Goal: Task Accomplishment & Management: Manage account settings

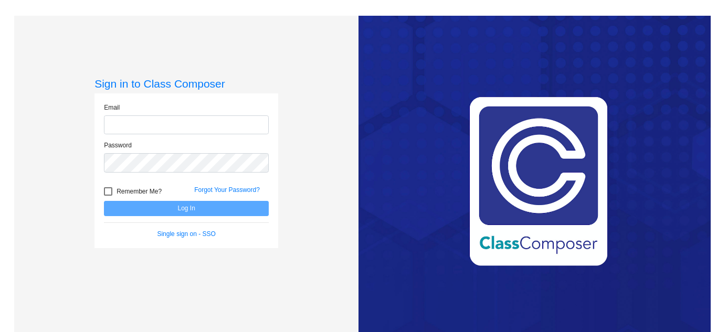
type input "[EMAIL_ADDRESS][DOMAIN_NAME]"
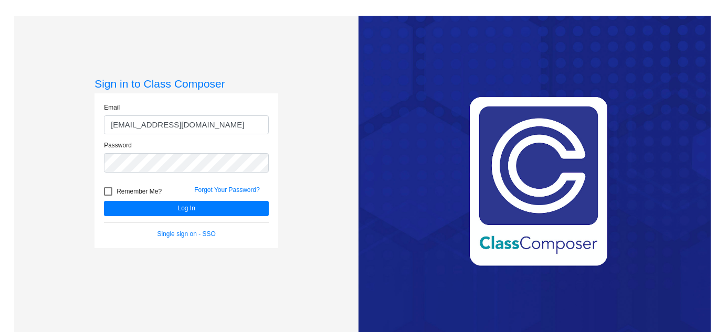
click at [339, 187] on div "Sign in to Class Composer Email [EMAIL_ADDRESS][DOMAIN_NAME] Password Remember …" at bounding box center [186, 182] width 344 height 332
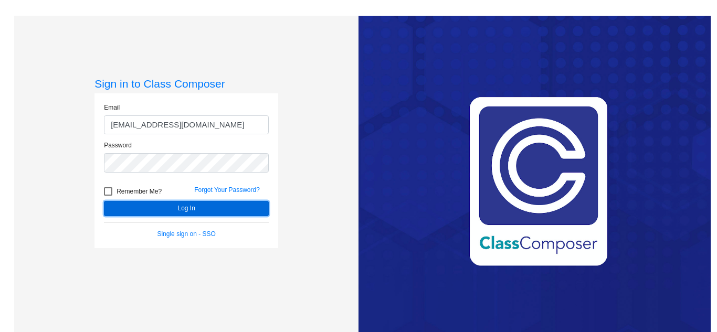
click at [233, 207] on button "Log In" at bounding box center [186, 208] width 165 height 15
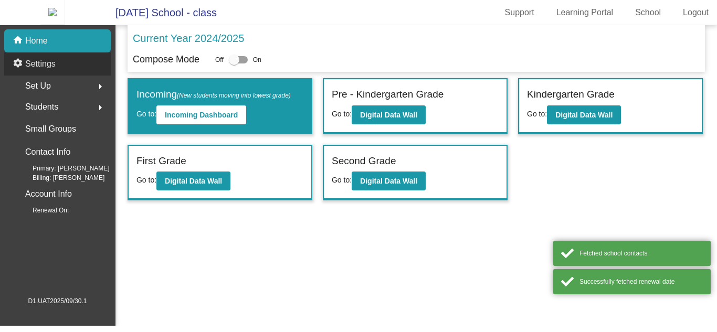
click at [67, 76] on div "settings Settings" at bounding box center [57, 64] width 107 height 23
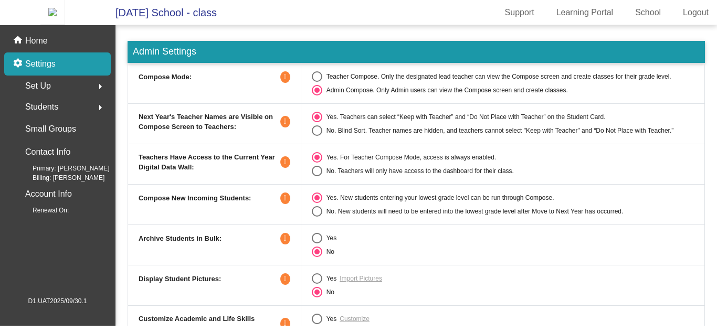
click at [280, 83] on icon at bounding box center [285, 77] width 10 height 12
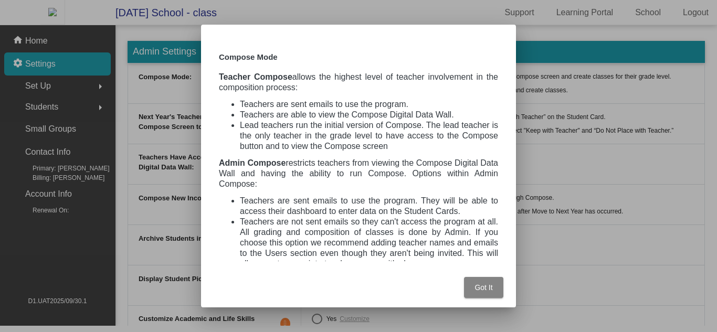
click at [490, 284] on span "Got It" at bounding box center [484, 288] width 18 height 8
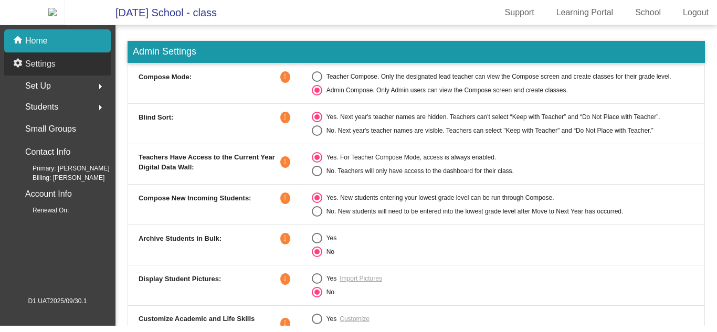
click at [90, 59] on div "settings Settings" at bounding box center [57, 64] width 107 height 23
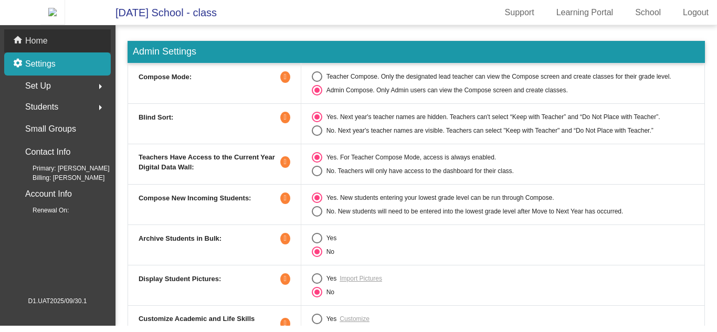
click at [75, 41] on div "home Home" at bounding box center [57, 40] width 107 height 23
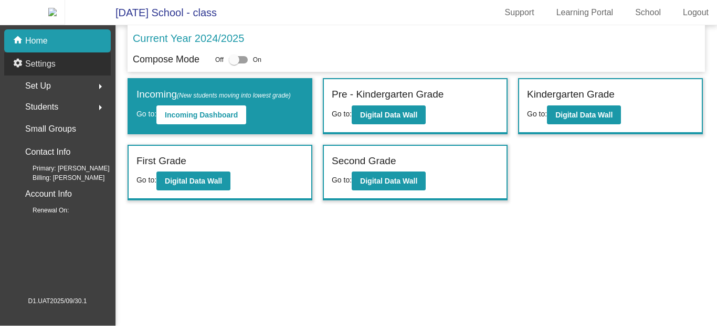
click at [69, 72] on div "settings Settings" at bounding box center [57, 64] width 107 height 23
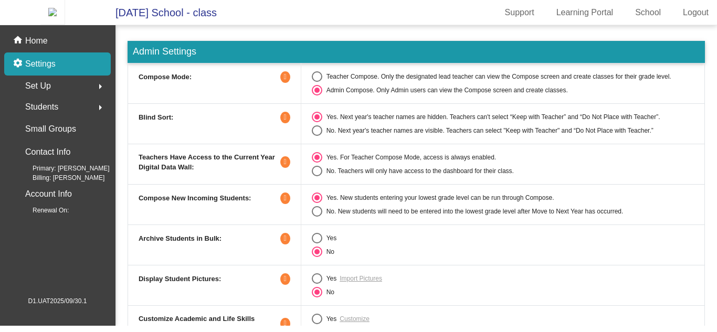
click at [286, 122] on icon at bounding box center [285, 118] width 10 height 12
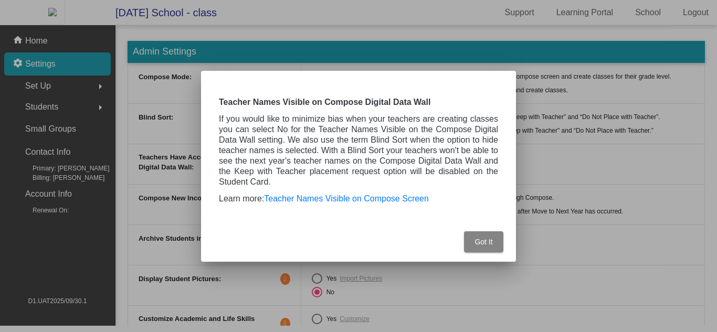
click at [498, 245] on button "Got It" at bounding box center [483, 242] width 39 height 21
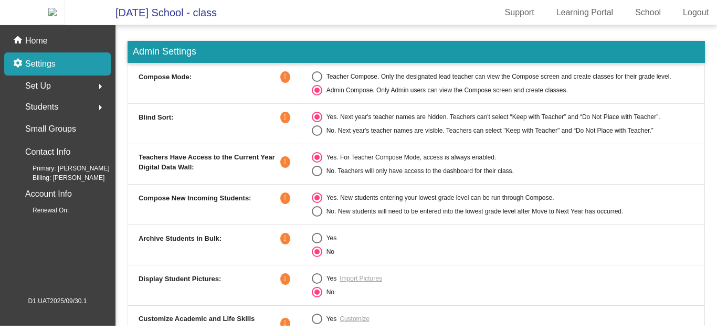
click at [283, 121] on icon at bounding box center [285, 118] width 10 height 12
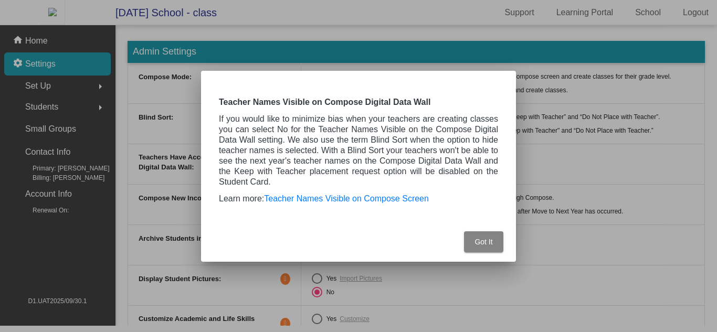
click at [497, 233] on button "Got It" at bounding box center [483, 242] width 39 height 21
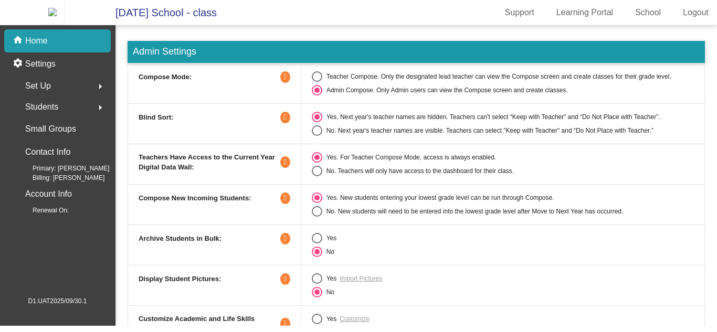
click at [287, 123] on icon at bounding box center [285, 118] width 10 height 12
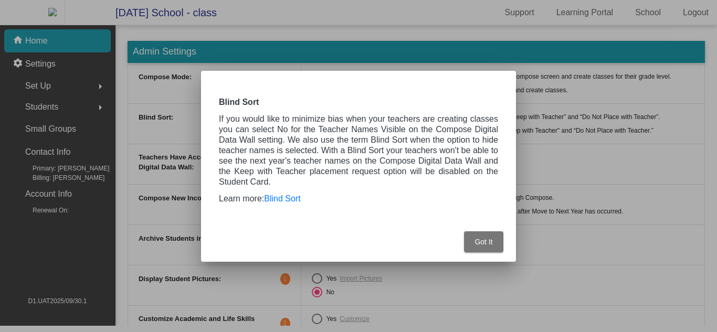
click at [541, 245] on div at bounding box center [358, 166] width 717 height 332
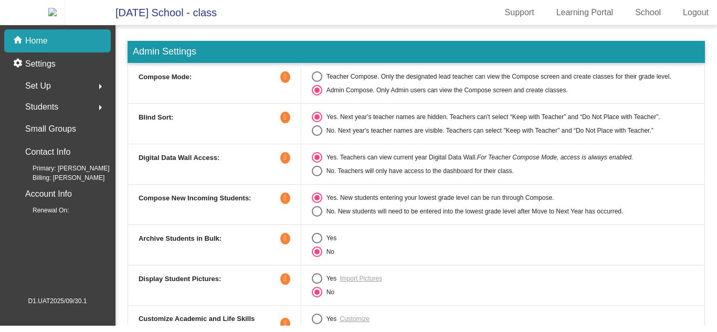
click at [285, 164] on icon at bounding box center [285, 158] width 10 height 12
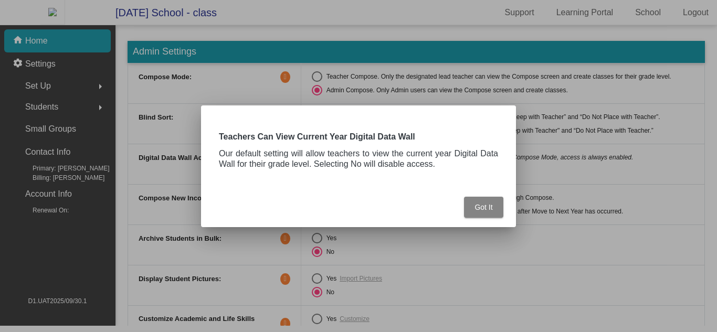
click at [483, 204] on span "Got It" at bounding box center [484, 207] width 18 height 8
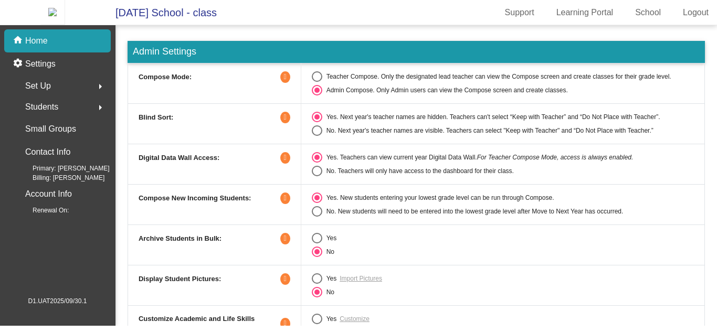
click at [286, 160] on icon at bounding box center [285, 158] width 10 height 12
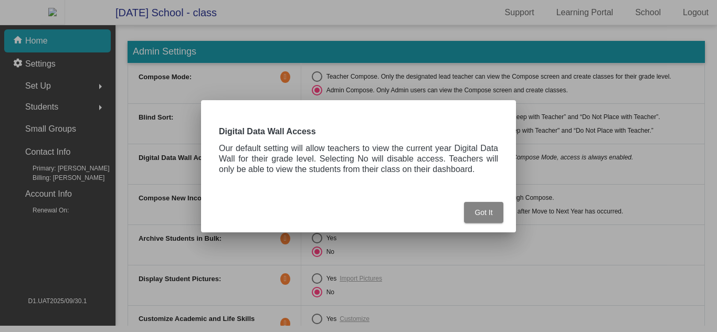
click at [487, 211] on span "Got It" at bounding box center [484, 212] width 18 height 8
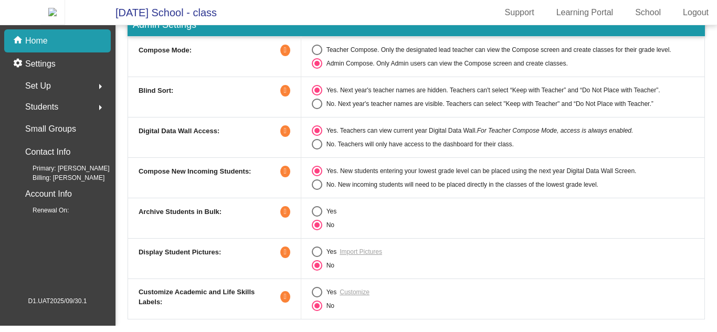
scroll to position [27, 0]
click at [280, 218] on icon at bounding box center [285, 212] width 10 height 12
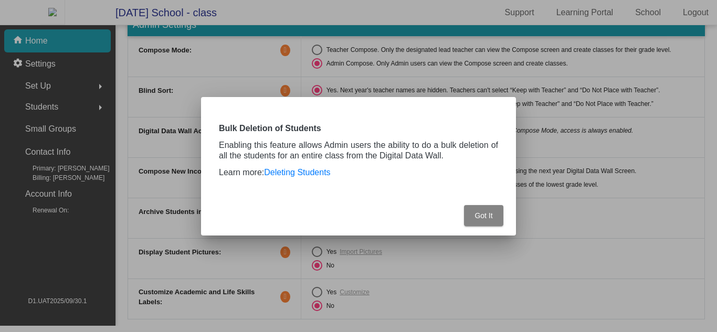
click at [488, 220] on button "Got It" at bounding box center [483, 215] width 39 height 21
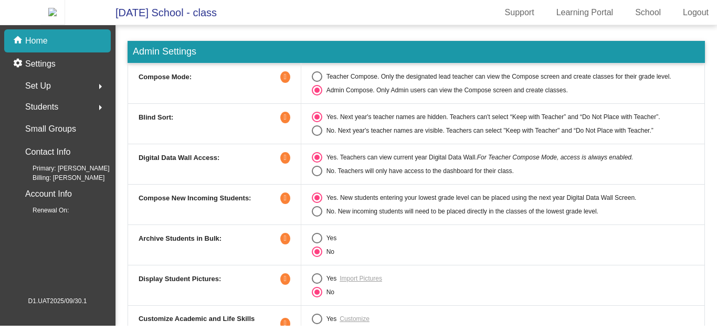
click at [282, 245] on icon at bounding box center [285, 239] width 10 height 12
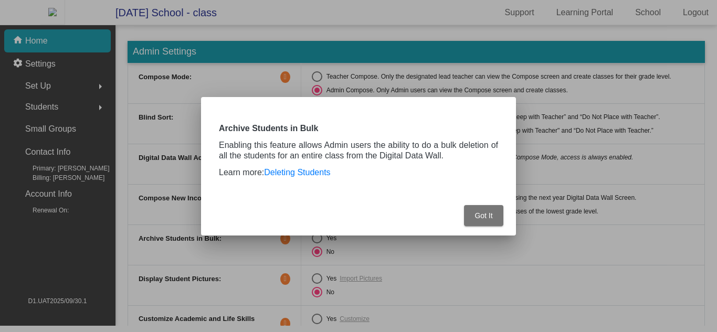
click at [449, 195] on div "Got It" at bounding box center [359, 213] width 290 height 46
click at [494, 221] on button "Got It" at bounding box center [483, 215] width 39 height 21
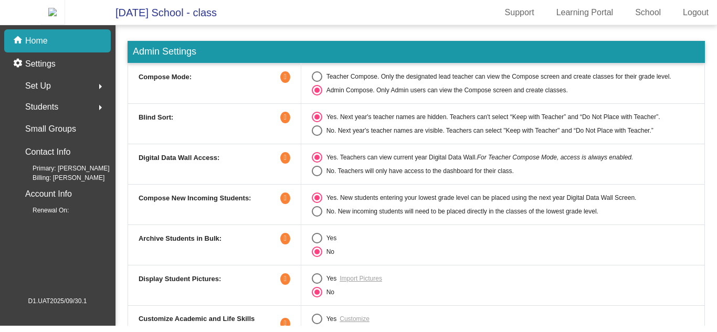
scroll to position [27, 0]
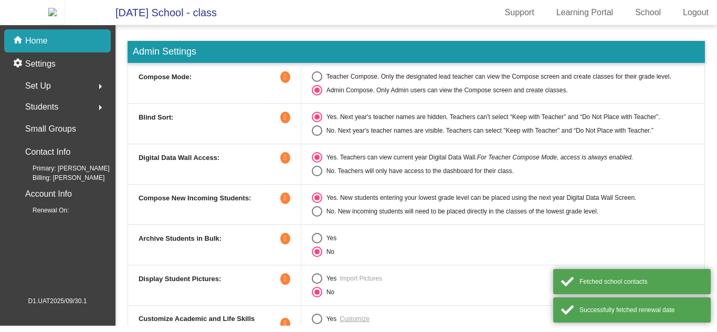
scroll to position [27, 0]
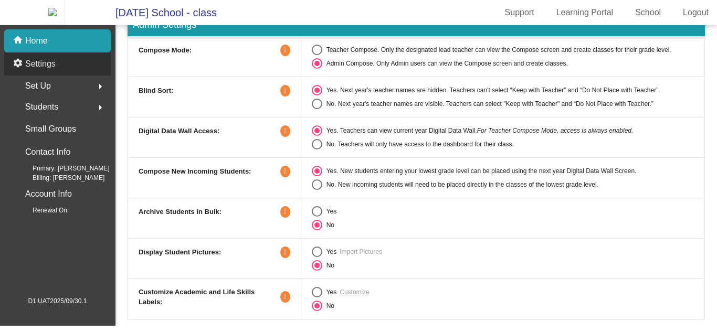
click at [71, 68] on div "settings Settings" at bounding box center [57, 64] width 107 height 23
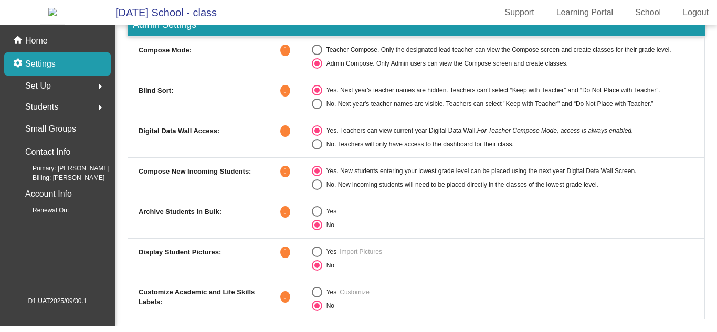
scroll to position [0, 0]
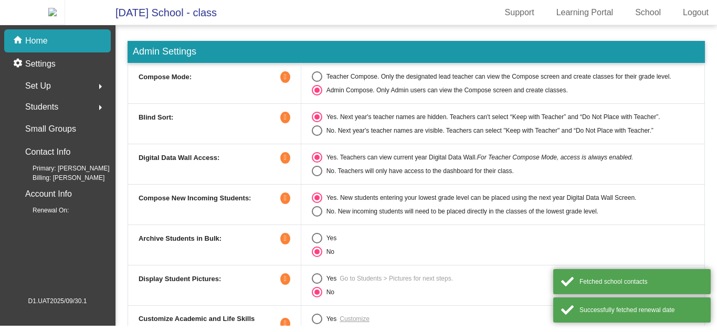
scroll to position [27, 0]
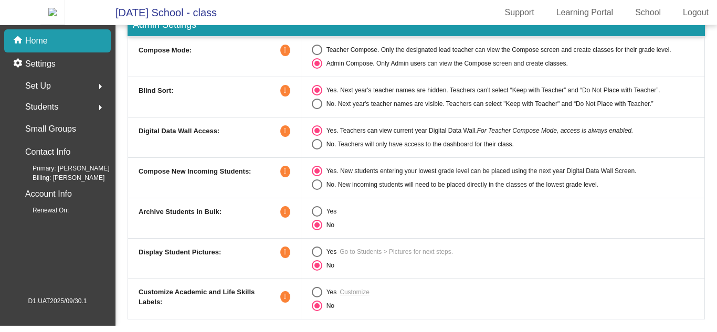
click at [313, 264] on mat-radio-group "Yes Go to Students > Pictures for next steps. No" at bounding box center [503, 259] width 382 height 24
click at [320, 255] on div "Select an option" at bounding box center [317, 252] width 11 height 11
click at [317, 257] on input "Yes" at bounding box center [317, 257] width 1 height 1
radio input "true"
click at [78, 43] on div "home Home" at bounding box center [57, 40] width 107 height 23
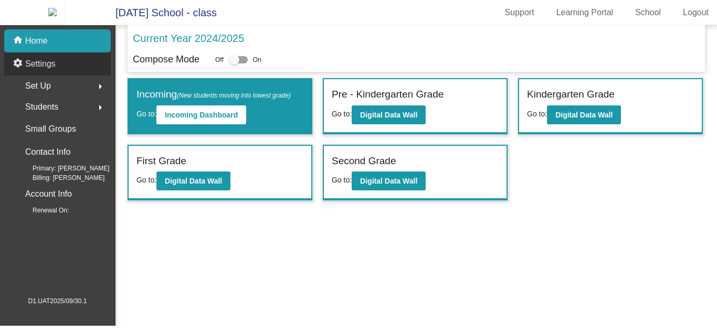
click at [74, 68] on div "settings Settings" at bounding box center [57, 64] width 107 height 23
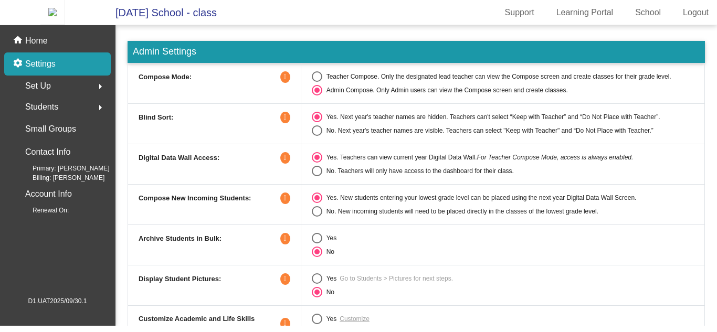
scroll to position [27, 0]
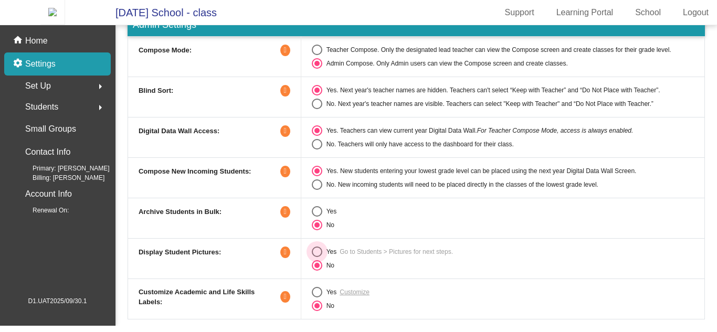
click at [320, 256] on div "Select an option" at bounding box center [317, 252] width 11 height 11
click at [317, 257] on input "Yes" at bounding box center [317, 257] width 1 height 1
radio input "true"
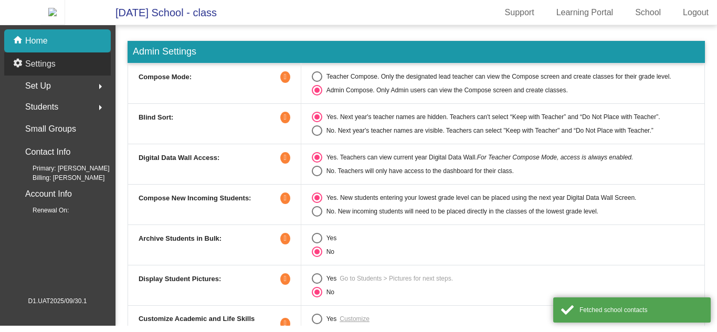
click at [102, 70] on div "settings Settings" at bounding box center [57, 64] width 107 height 23
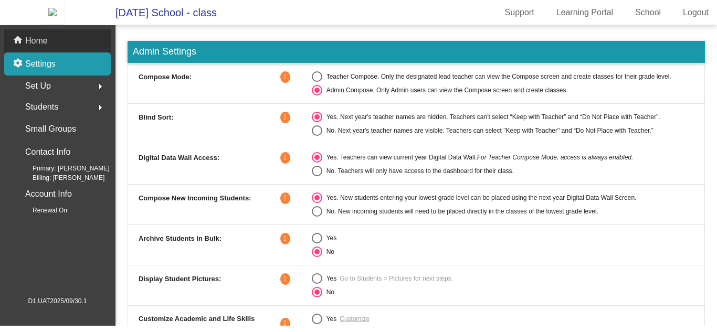
click at [89, 49] on div "home Home" at bounding box center [57, 40] width 107 height 23
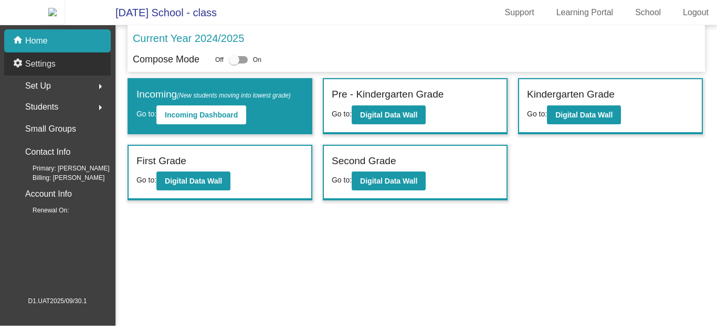
click at [87, 76] on div "settings Settings" at bounding box center [57, 64] width 107 height 23
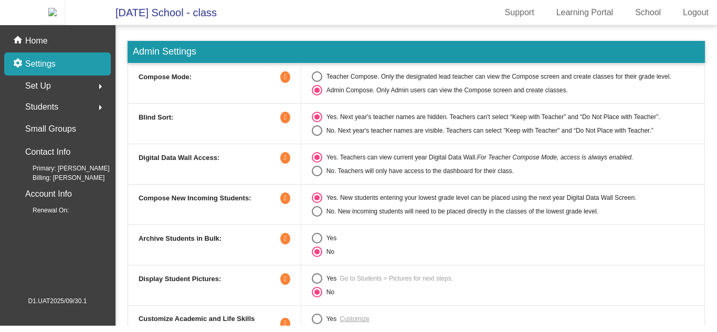
scroll to position [27, 0]
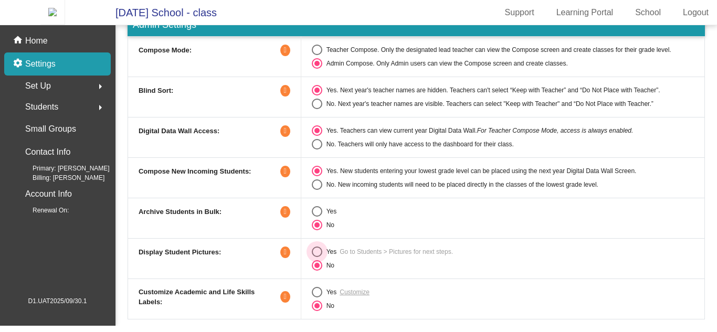
click at [322, 257] on div "Yes" at bounding box center [329, 251] width 15 height 9
click at [317, 258] on input "Yes" at bounding box center [317, 257] width 1 height 1
radio input "true"
click at [76, 45] on div "home Home" at bounding box center [57, 40] width 107 height 23
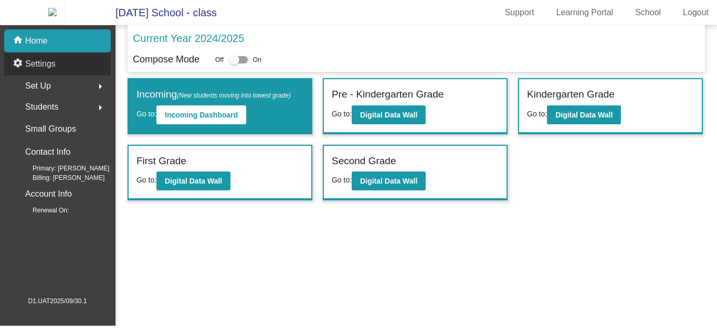
click at [81, 76] on div "settings Settings" at bounding box center [57, 64] width 107 height 23
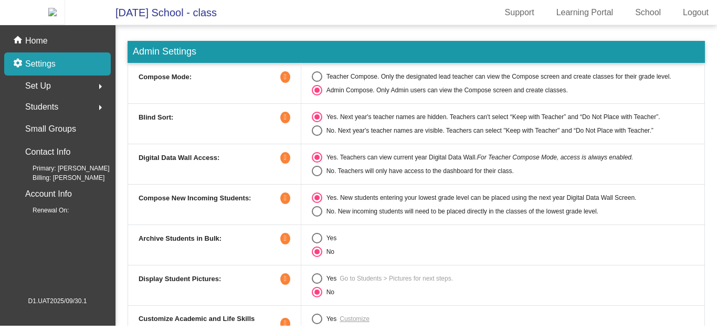
scroll to position [27, 0]
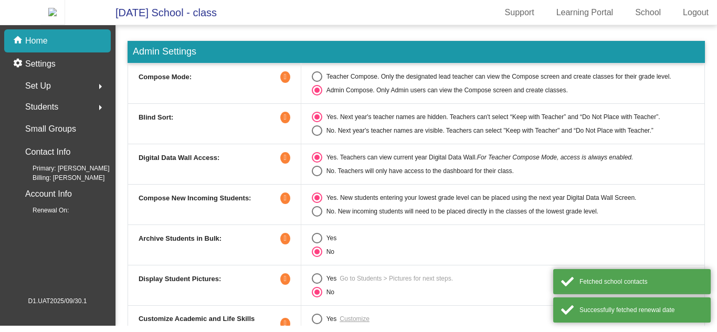
scroll to position [27, 0]
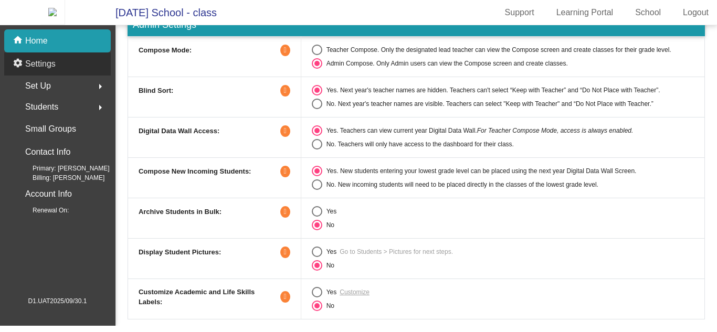
click at [77, 72] on div "settings Settings" at bounding box center [57, 64] width 107 height 23
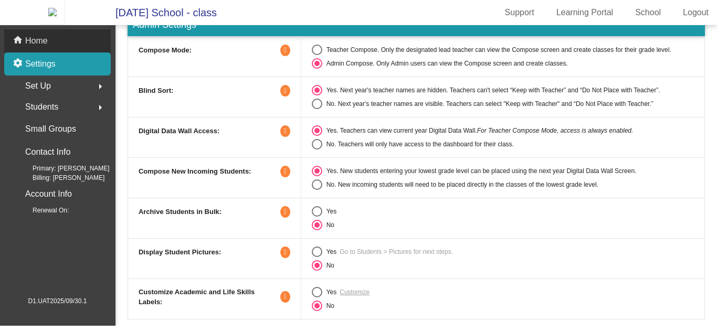
click at [87, 52] on div "home Home" at bounding box center [57, 40] width 107 height 23
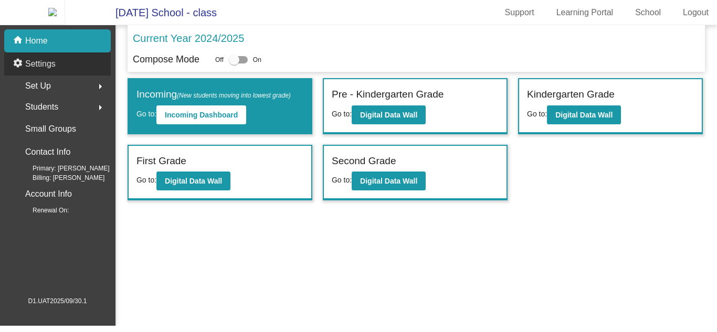
click at [62, 72] on div "settings Settings" at bounding box center [57, 64] width 107 height 23
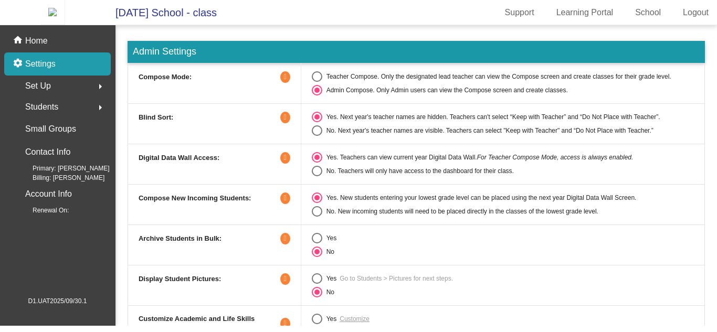
scroll to position [27, 0]
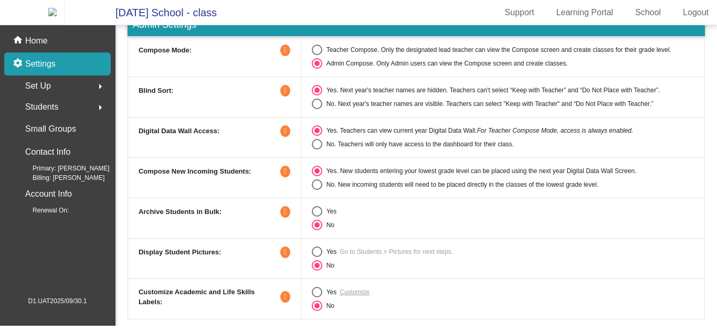
click at [288, 258] on icon at bounding box center [285, 253] width 10 height 12
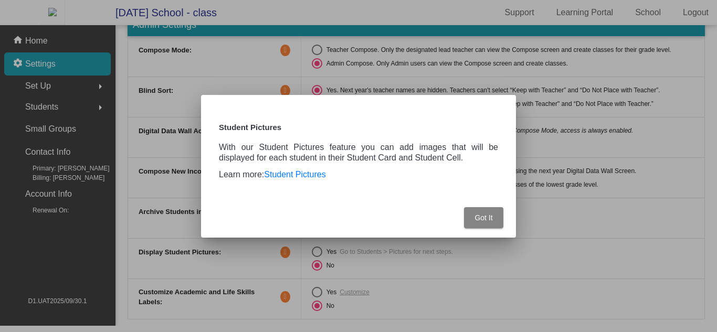
click at [473, 217] on button "Got It" at bounding box center [483, 217] width 39 height 21
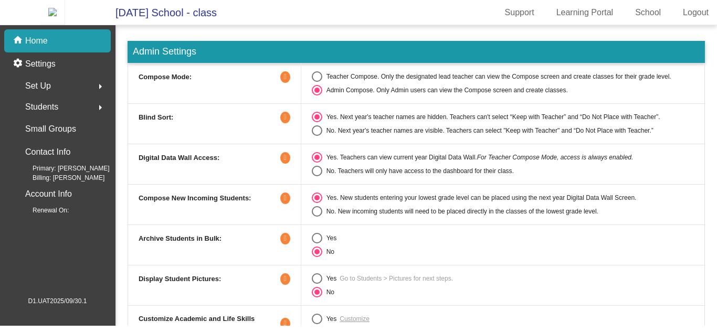
scroll to position [27, 0]
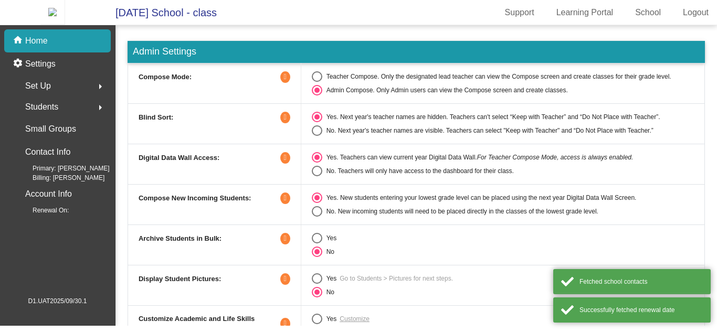
scroll to position [27, 0]
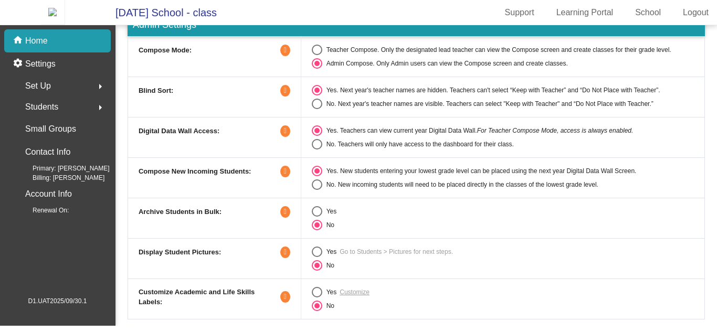
click at [281, 301] on icon at bounding box center [285, 297] width 10 height 12
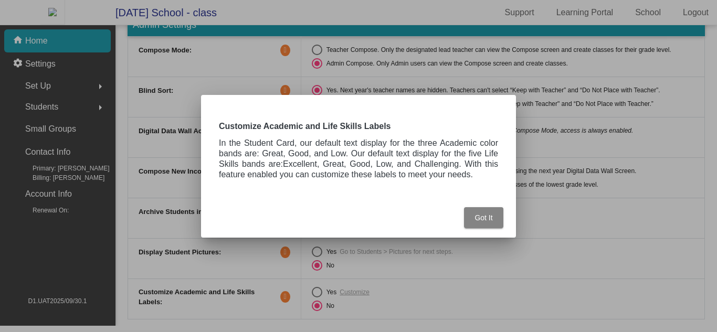
click at [491, 220] on span "Got It" at bounding box center [484, 218] width 18 height 8
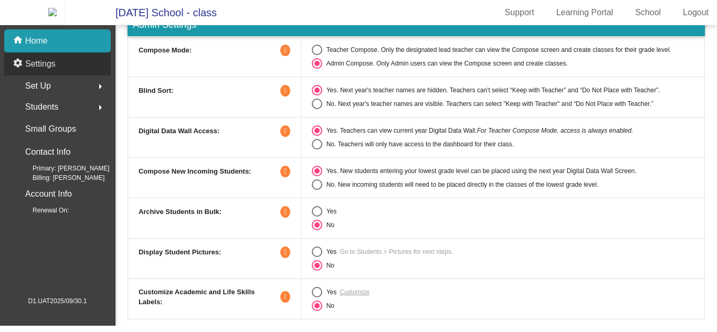
click at [73, 74] on div "settings Settings" at bounding box center [57, 64] width 107 height 23
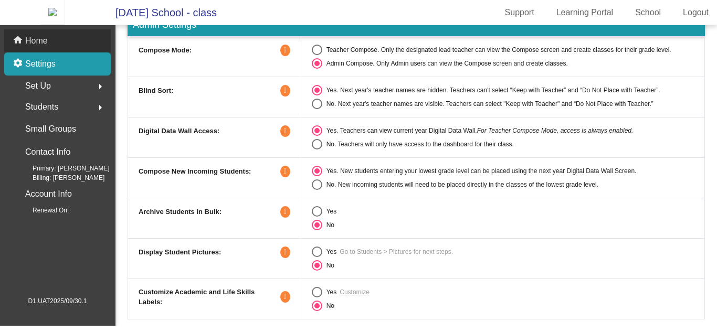
click at [81, 51] on div "home Home" at bounding box center [57, 40] width 107 height 23
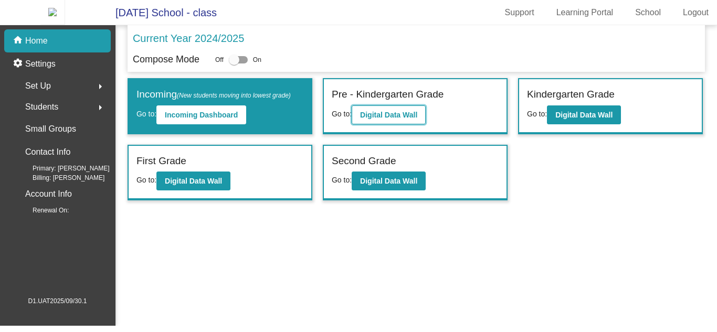
click at [400, 116] on button "Digital Data Wall" at bounding box center [389, 115] width 74 height 19
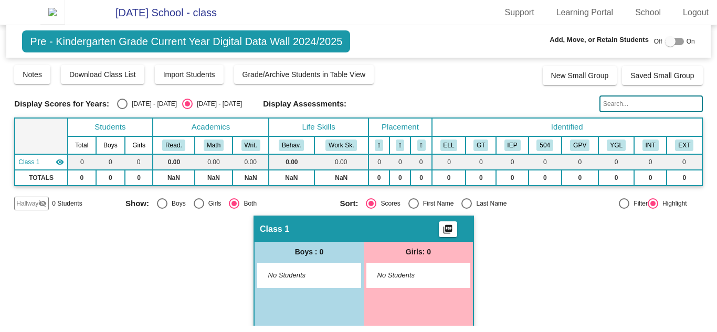
click at [65, 15] on img at bounding box center [52, 12] width 25 height 25
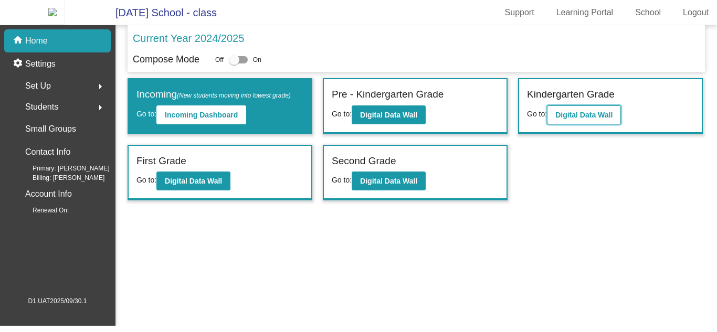
click at [595, 119] on b "Digital Data Wall" at bounding box center [584, 115] width 57 height 8
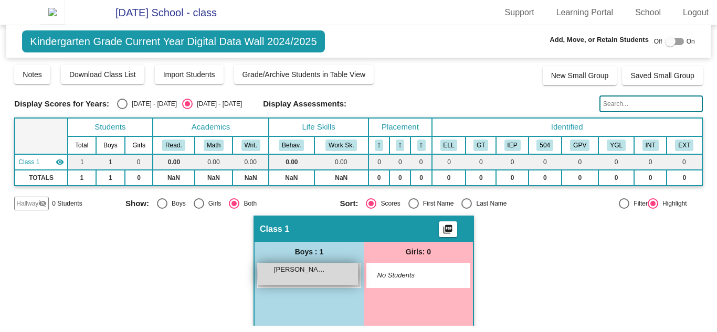
click at [331, 278] on div "[PERSON_NAME] lock do_not_disturb_alt" at bounding box center [308, 275] width 100 height 22
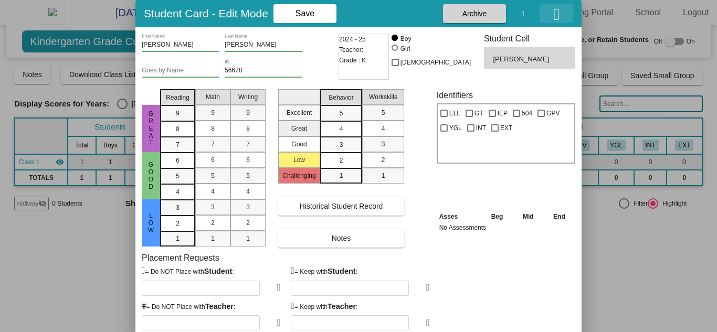
click at [560, 13] on icon "button" at bounding box center [557, 14] width 6 height 17
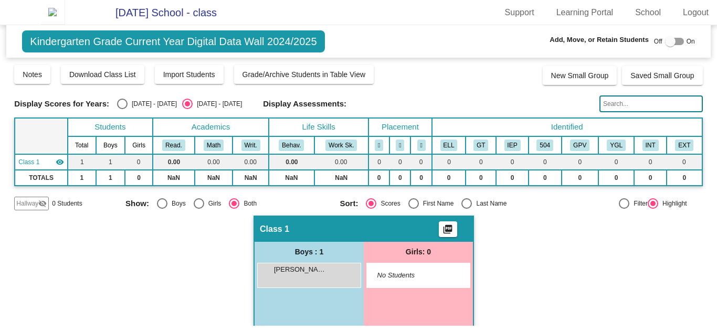
click at [65, 16] on img at bounding box center [52, 12] width 25 height 25
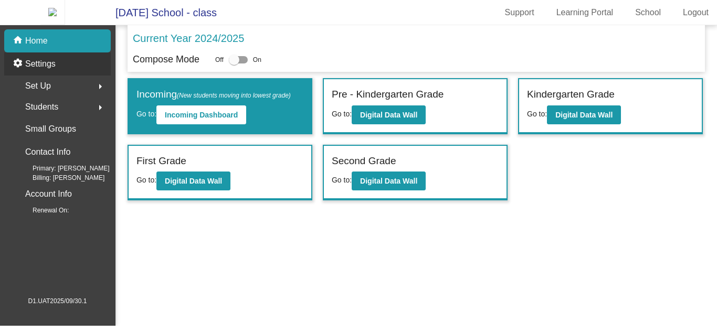
click at [94, 76] on div "settings Settings" at bounding box center [57, 64] width 107 height 23
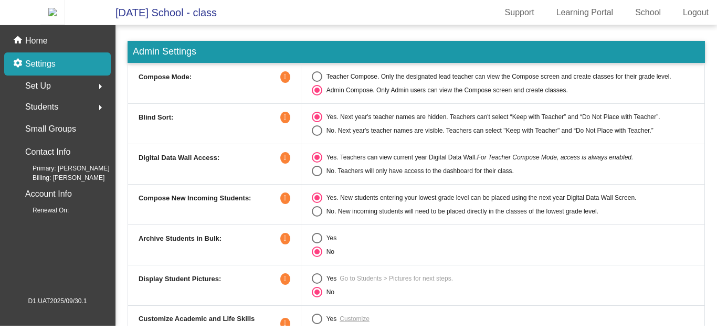
scroll to position [27, 0]
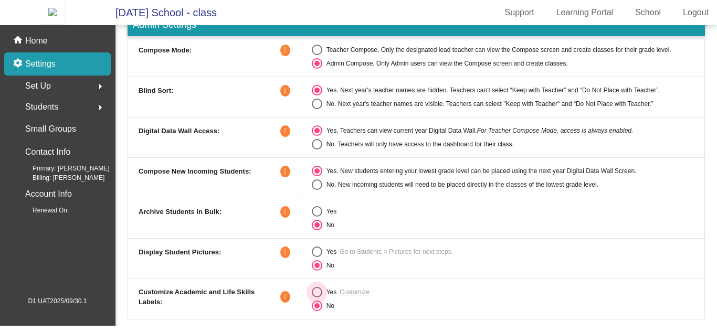
click at [322, 297] on div "Yes" at bounding box center [329, 292] width 15 height 9
click at [317, 298] on input "Yes" at bounding box center [317, 298] width 1 height 1
radio input "true"
click at [363, 297] on link "Customize" at bounding box center [355, 292] width 30 height 9
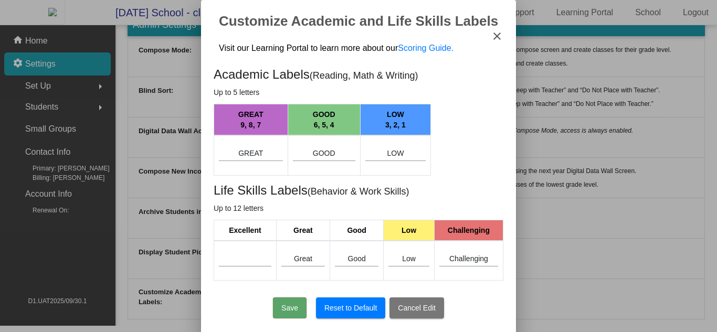
click at [499, 39] on mat-icon "close" at bounding box center [497, 36] width 13 height 13
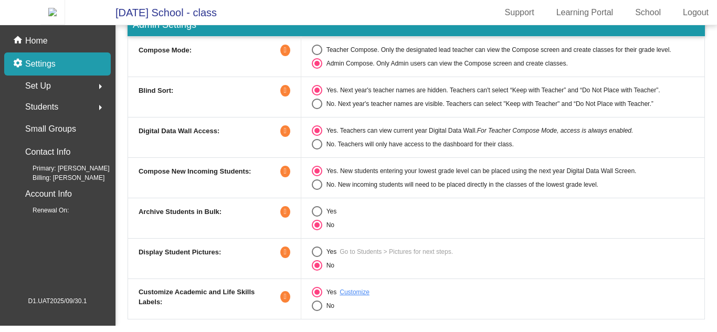
scroll to position [0, 0]
